Goal: Contribute content: Add original content to the website for others to see

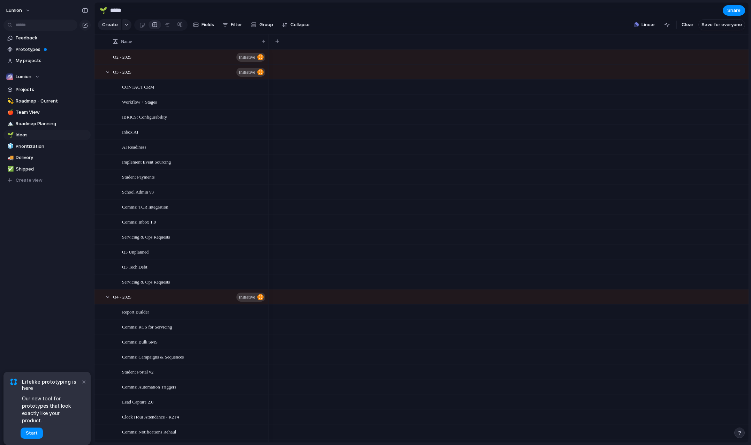
click at [31, 434] on span "Start" at bounding box center [32, 433] width 12 height 7
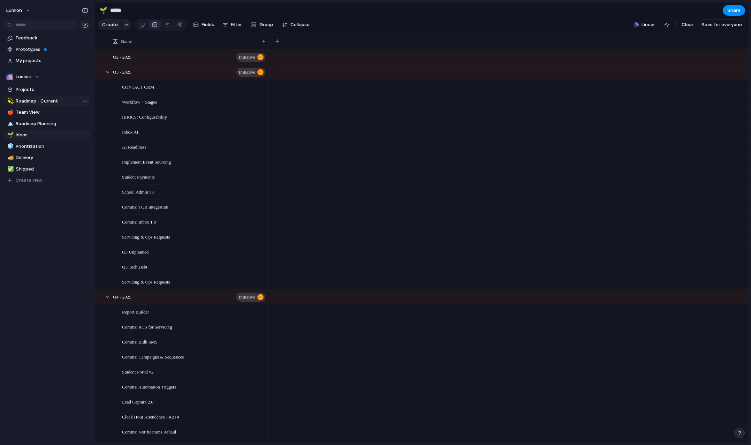
click at [44, 101] on span "Roadmap - Current" at bounding box center [52, 101] width 73 height 7
type input "**********"
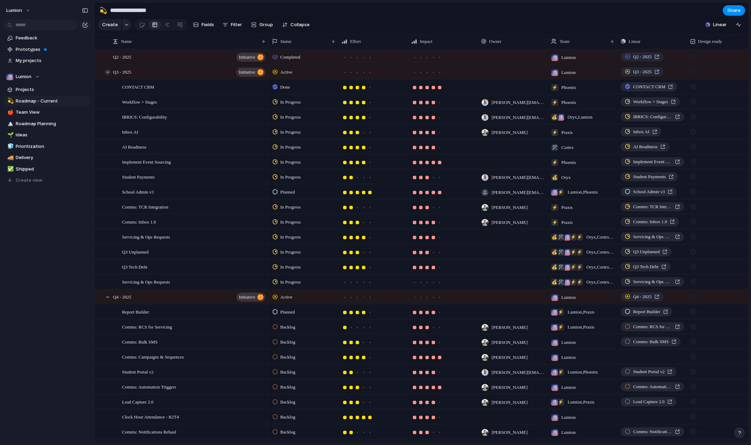
click at [108, 75] on div at bounding box center [108, 72] width 6 height 6
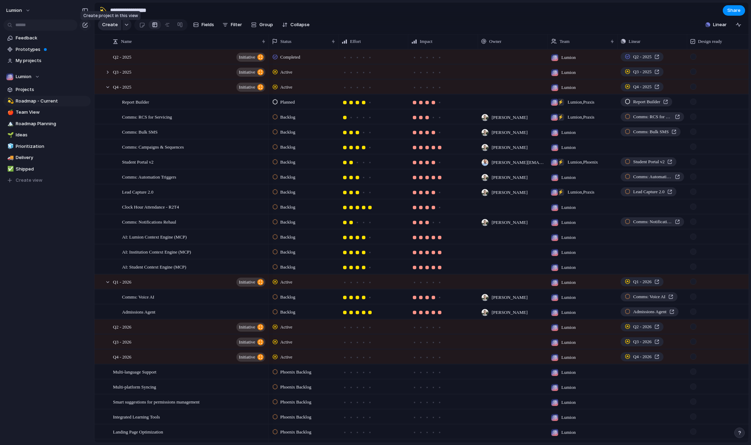
click at [111, 28] on span "Create" at bounding box center [110, 24] width 16 height 7
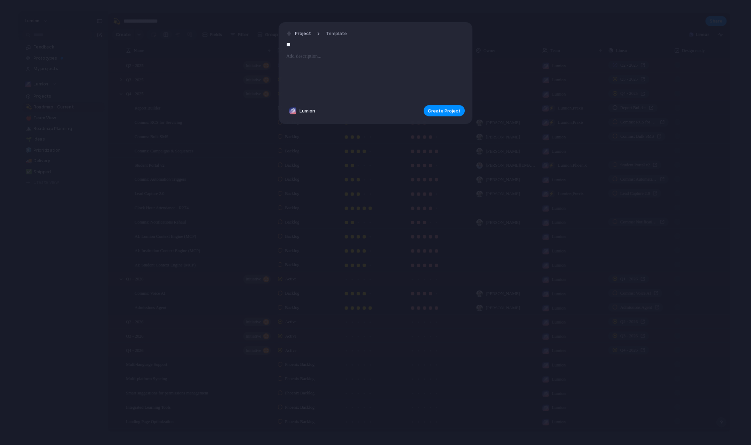
type input "*"
type input "**********"
click at [436, 109] on span "Create Project" at bounding box center [444, 110] width 33 height 7
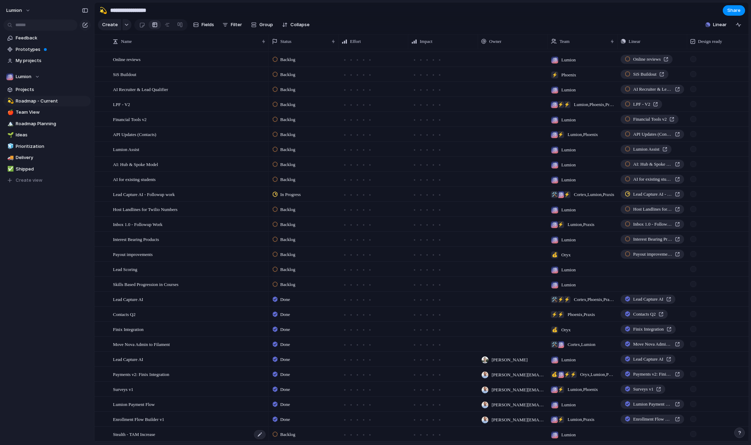
scroll to position [692, 0]
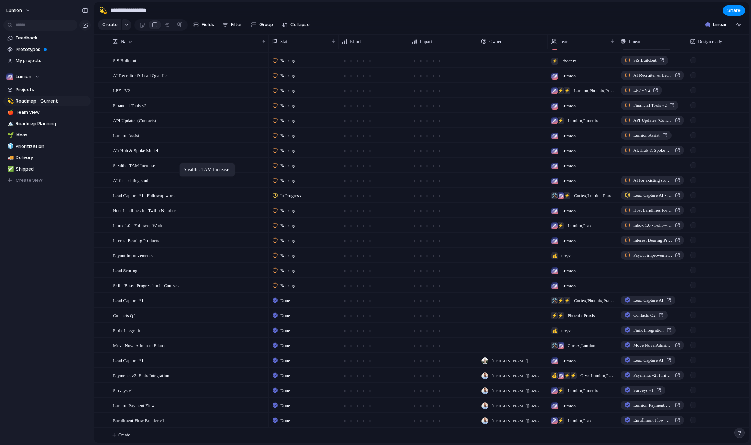
drag, startPoint x: 181, startPoint y: 421, endPoint x: 183, endPoint y: 164, distance: 257.0
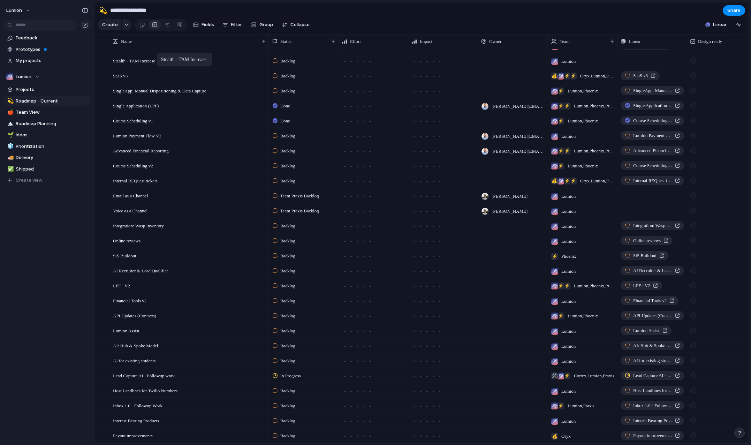
drag, startPoint x: 184, startPoint y: 349, endPoint x: 160, endPoint y: 54, distance: 296.3
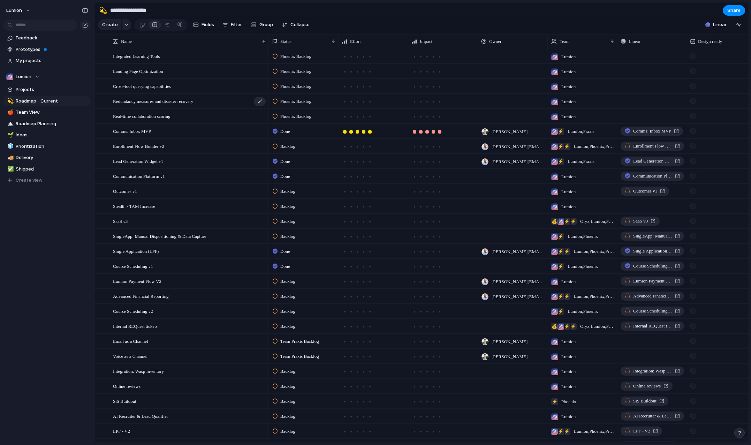
scroll to position [359, 0]
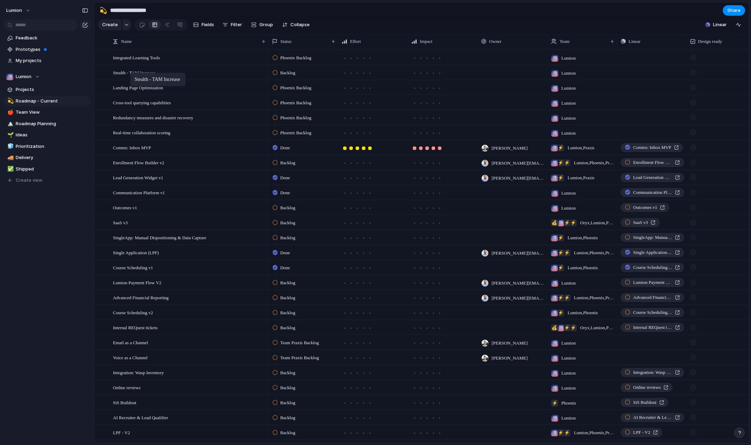
drag, startPoint x: 135, startPoint y: 213, endPoint x: 134, endPoint y: 74, distance: 139.1
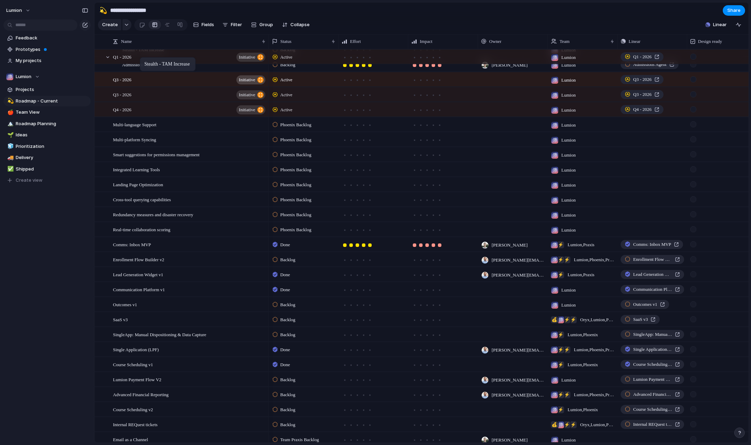
scroll to position [0, 0]
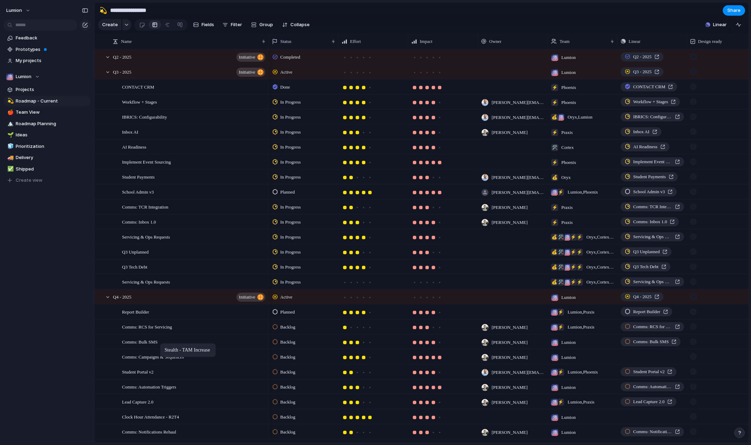
drag, startPoint x: 139, startPoint y: 147, endPoint x: 164, endPoint y: 344, distance: 198.8
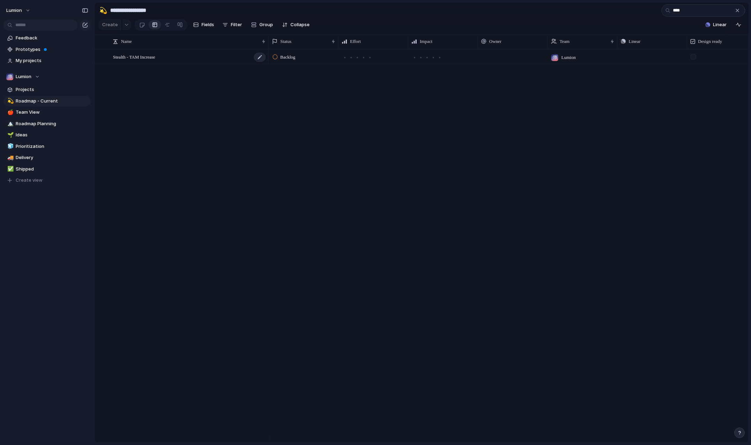
type input "****"
click at [155, 61] on span "Stealth - TAM Increase" at bounding box center [134, 57] width 42 height 8
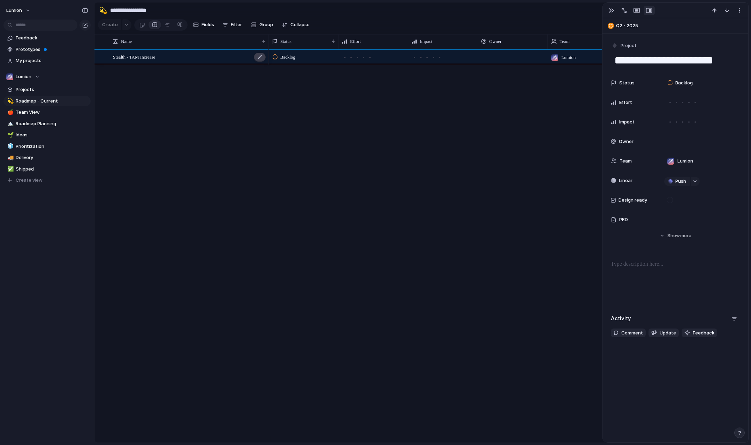
click at [262, 62] on div at bounding box center [260, 57] width 12 height 9
click at [612, 10] on div "button" at bounding box center [612, 11] width 6 height 6
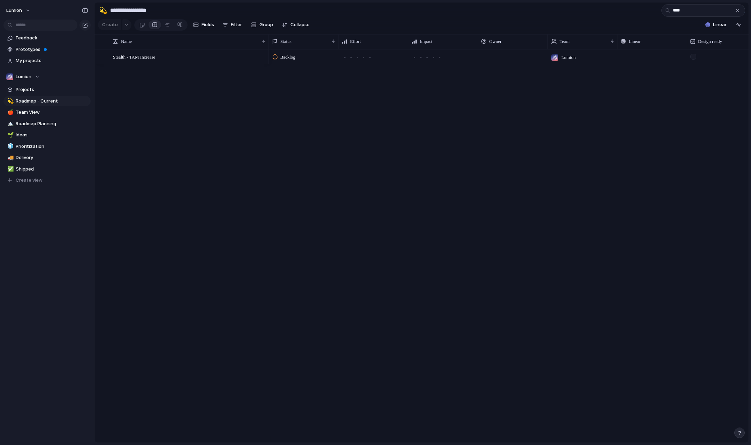
click at [737, 11] on div "button" at bounding box center [738, 11] width 6 height 6
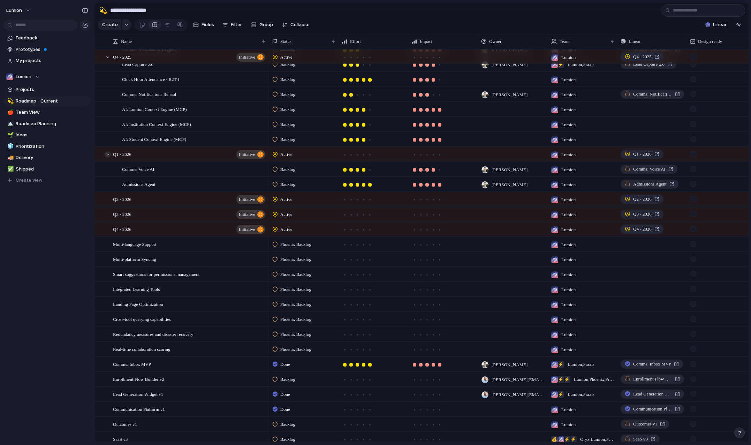
click at [107, 158] on div at bounding box center [108, 154] width 6 height 6
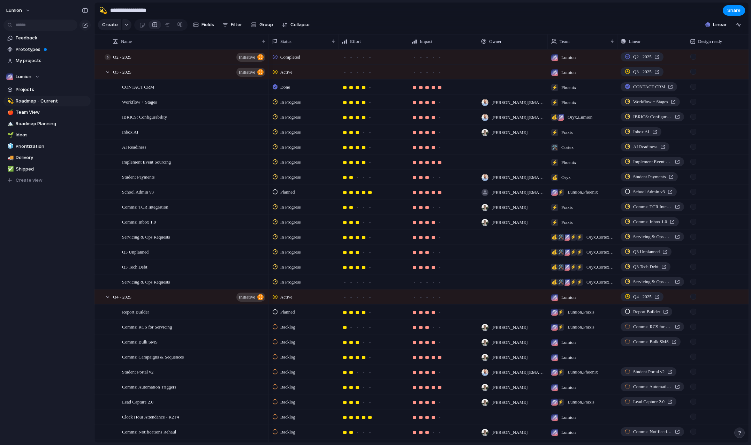
click at [106, 60] on div at bounding box center [108, 57] width 6 height 6
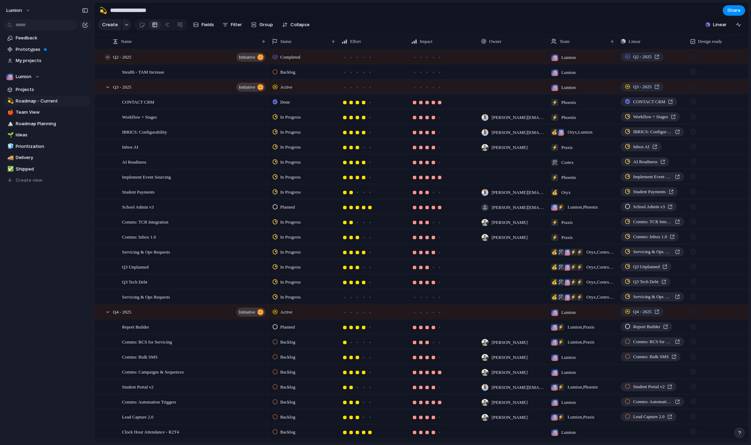
click at [106, 60] on div at bounding box center [108, 57] width 6 height 6
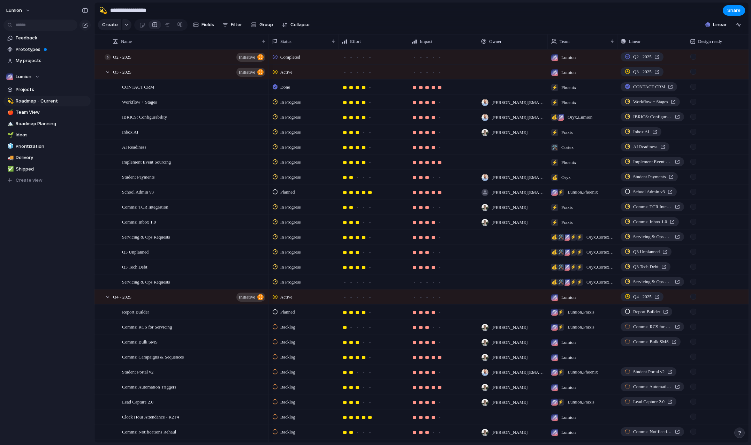
click at [106, 60] on div at bounding box center [108, 57] width 6 height 6
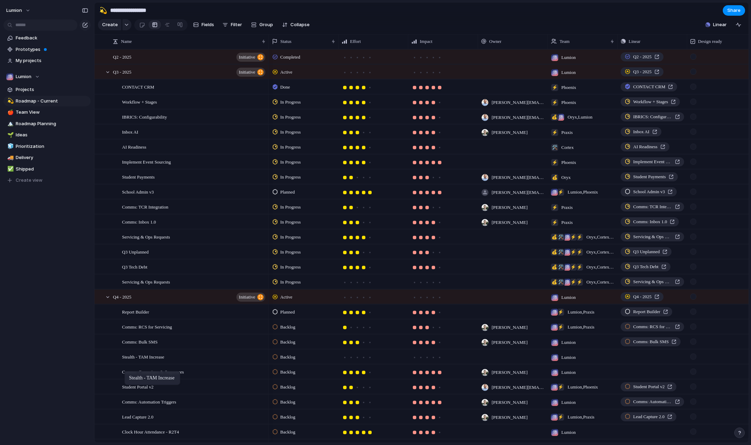
drag, startPoint x: 133, startPoint y: 77, endPoint x: 128, endPoint y: 373, distance: 296.4
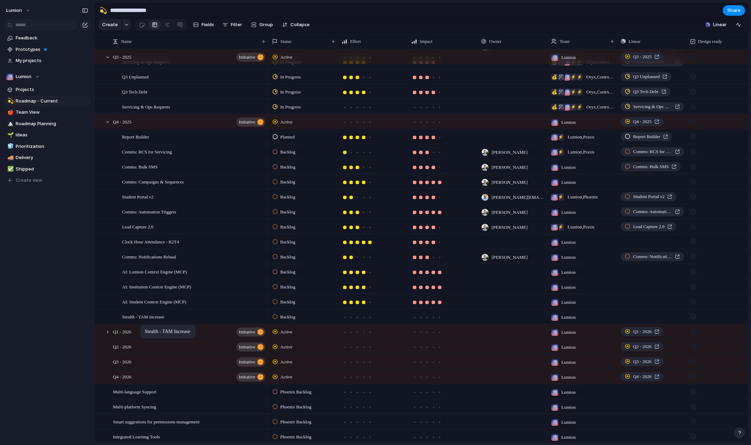
drag, startPoint x: 150, startPoint y: 187, endPoint x: 144, endPoint y: 326, distance: 139.2
